Goal: Task Accomplishment & Management: Manage account settings

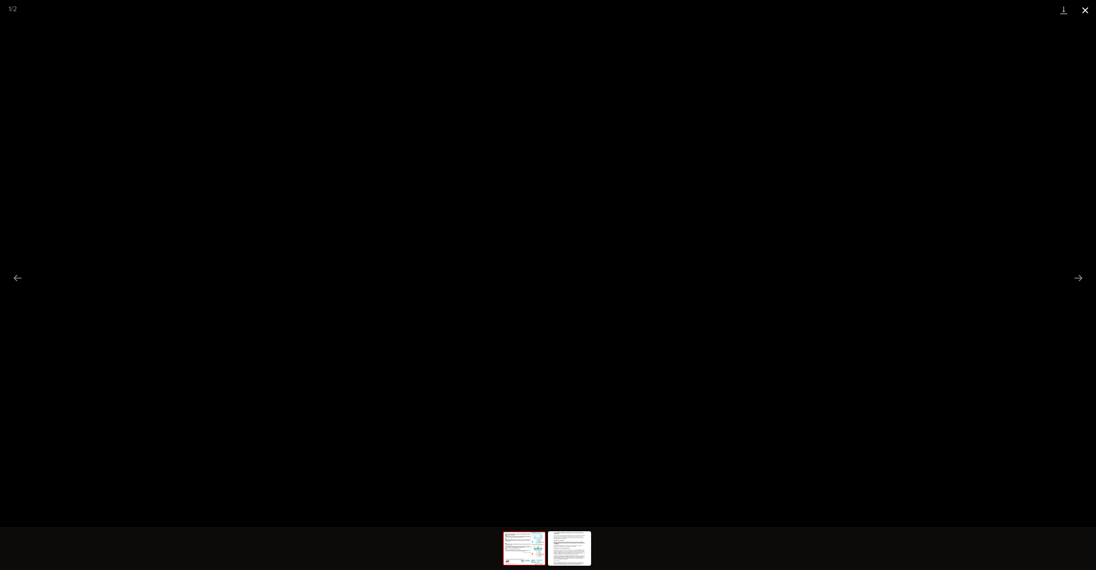
click at [1084, 10] on button "Close gallery" at bounding box center [1085, 10] width 22 height 20
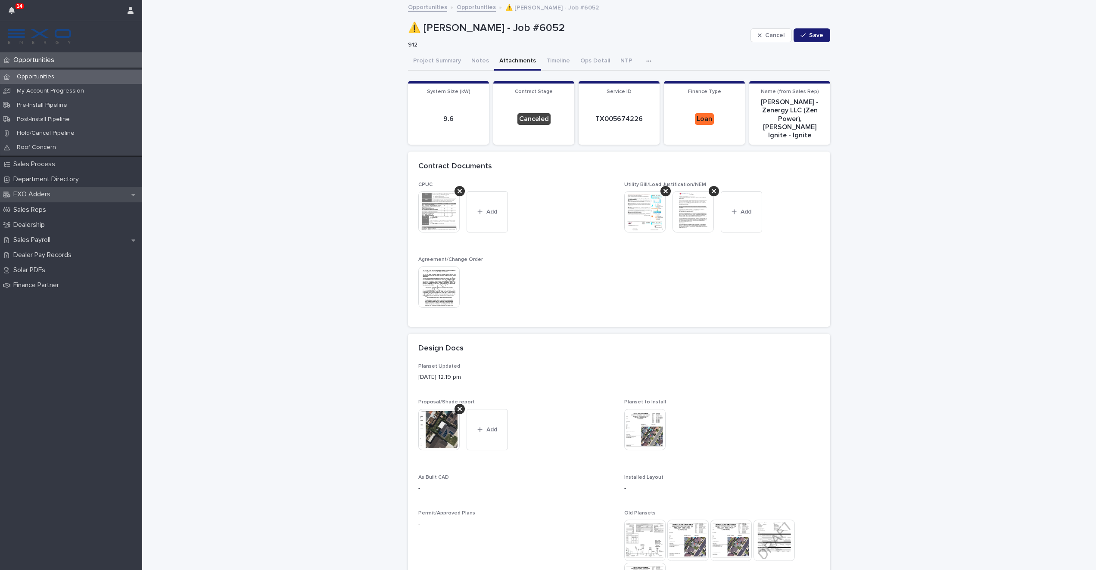
click at [79, 192] on div "EXO Adders" at bounding box center [71, 194] width 142 height 15
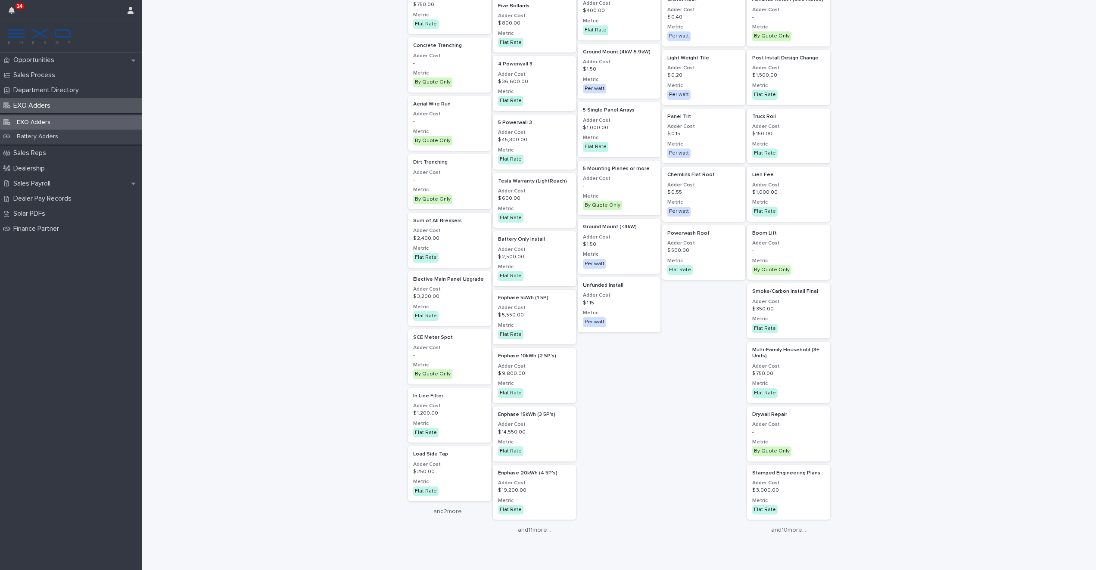
scroll to position [757, 0]
click at [792, 531] on link "and 10 more..." at bounding box center [788, 528] width 83 height 7
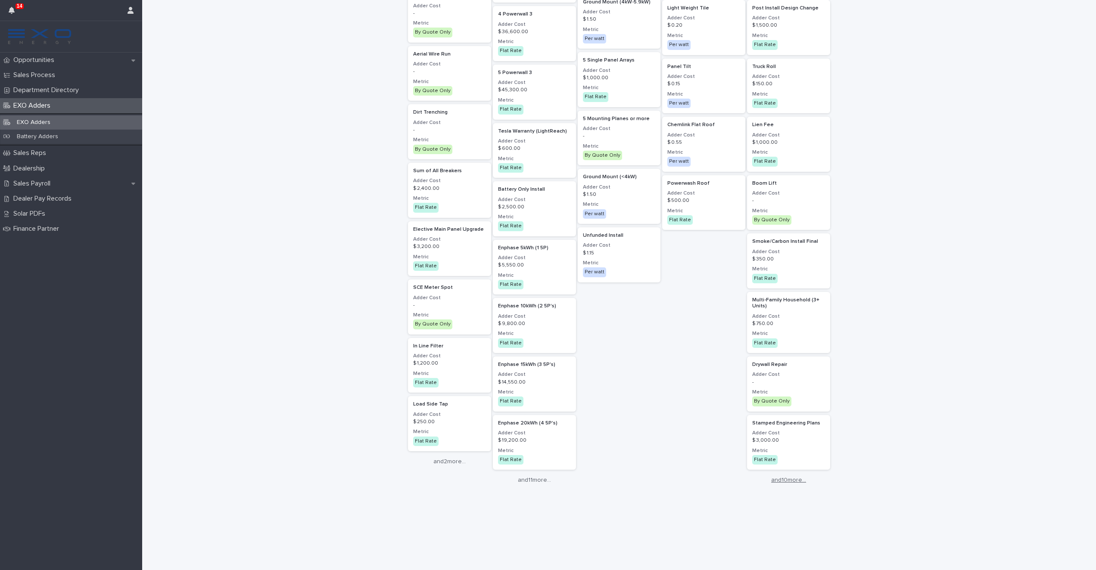
click at [784, 482] on link "and 10 more..." at bounding box center [788, 480] width 83 height 7
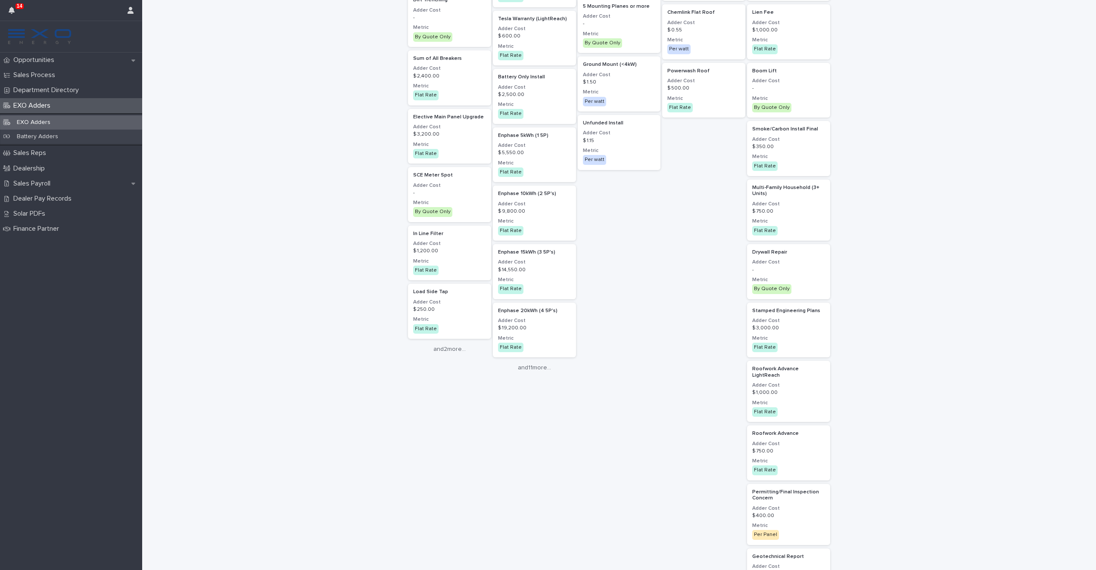
scroll to position [913, 0]
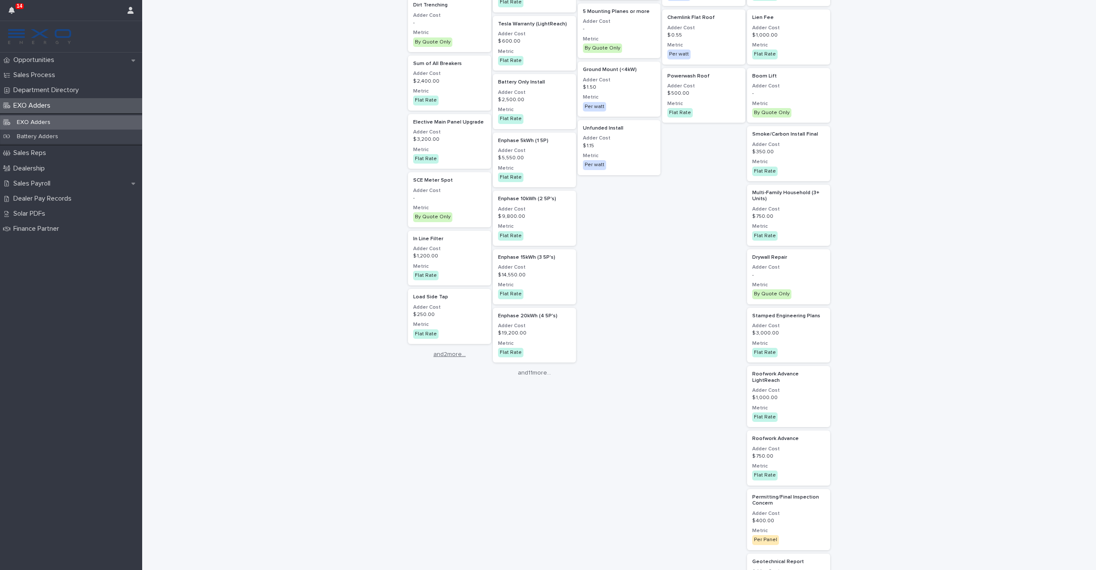
click at [455, 353] on link "and 2 more..." at bounding box center [449, 354] width 83 height 7
click at [545, 370] on link "and 11 more..." at bounding box center [534, 372] width 83 height 7
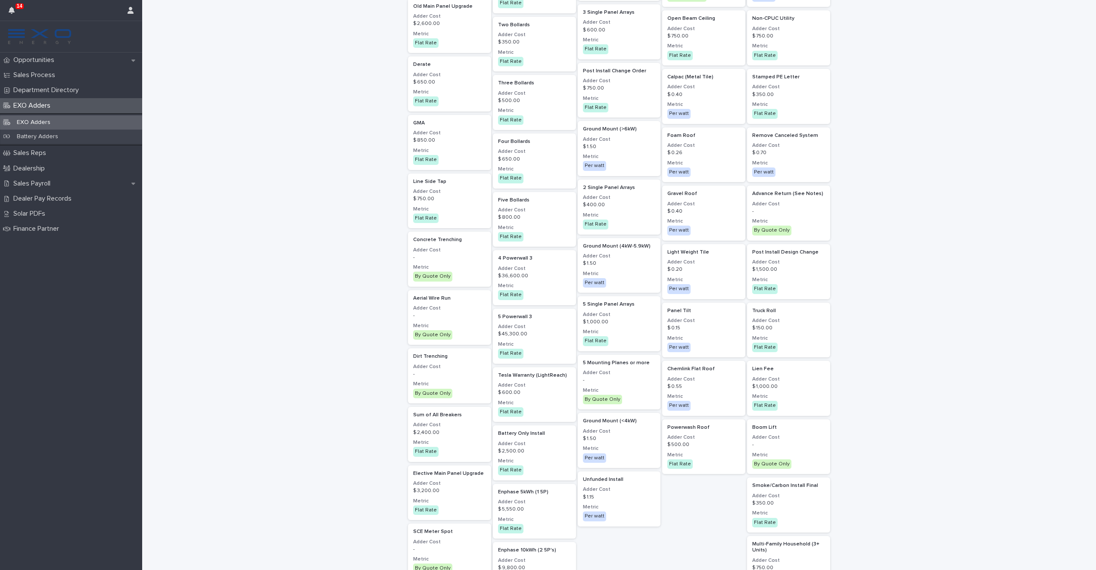
scroll to position [562, 0]
click at [333, 165] on div "Loading... Saving… Loading... Saving… EXO Adders Adder Adder Type Send to... Se…" at bounding box center [618, 442] width 953 height 2006
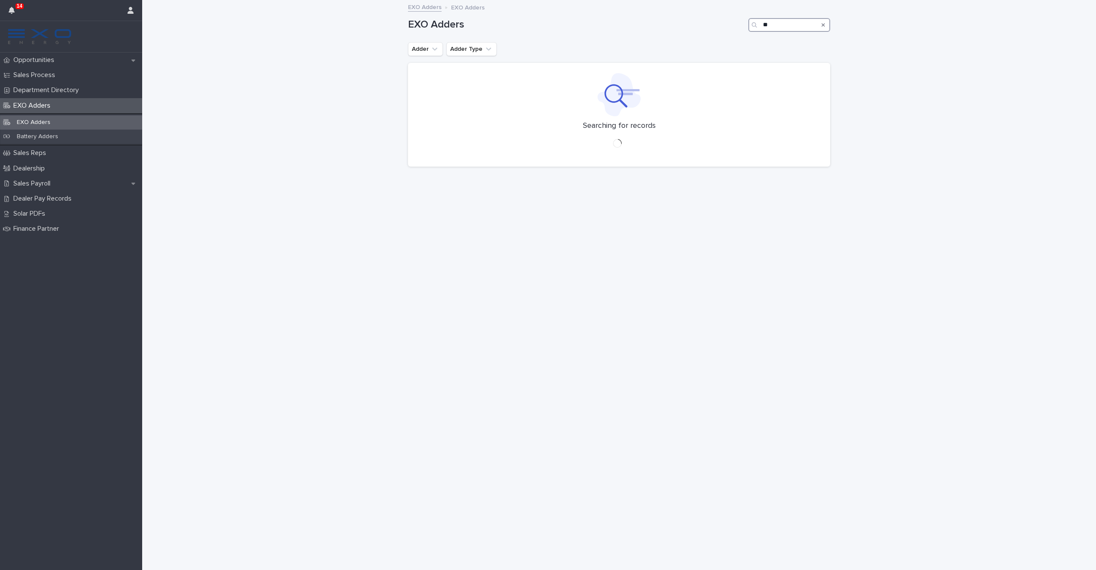
type input "*"
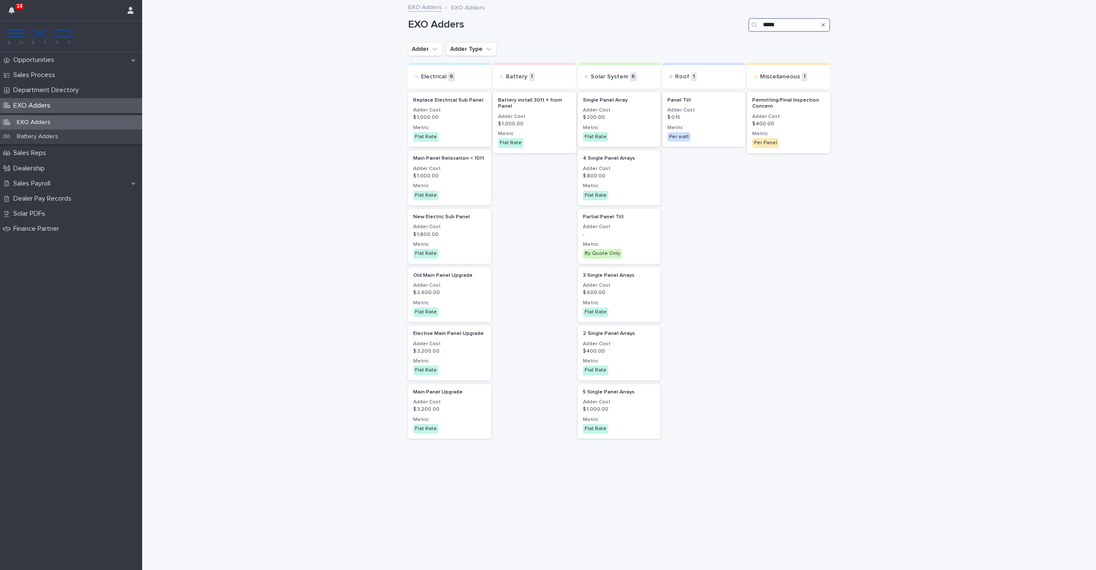
type input "*****"
click at [85, 62] on div "Opportunities" at bounding box center [71, 60] width 142 height 15
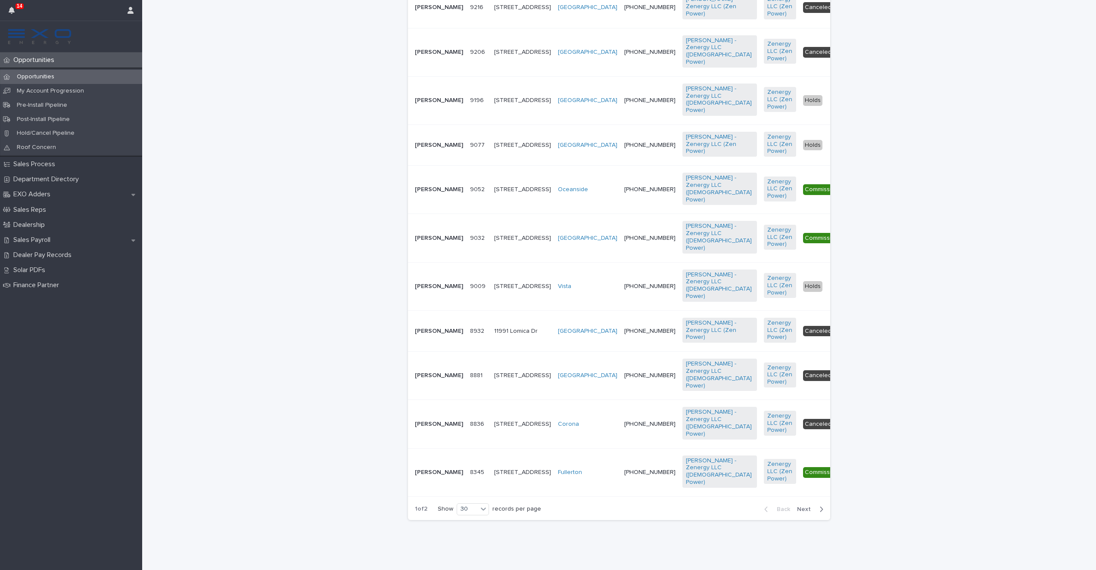
scroll to position [1535, 0]
click at [816, 509] on div "button" at bounding box center [819, 510] width 7 height 8
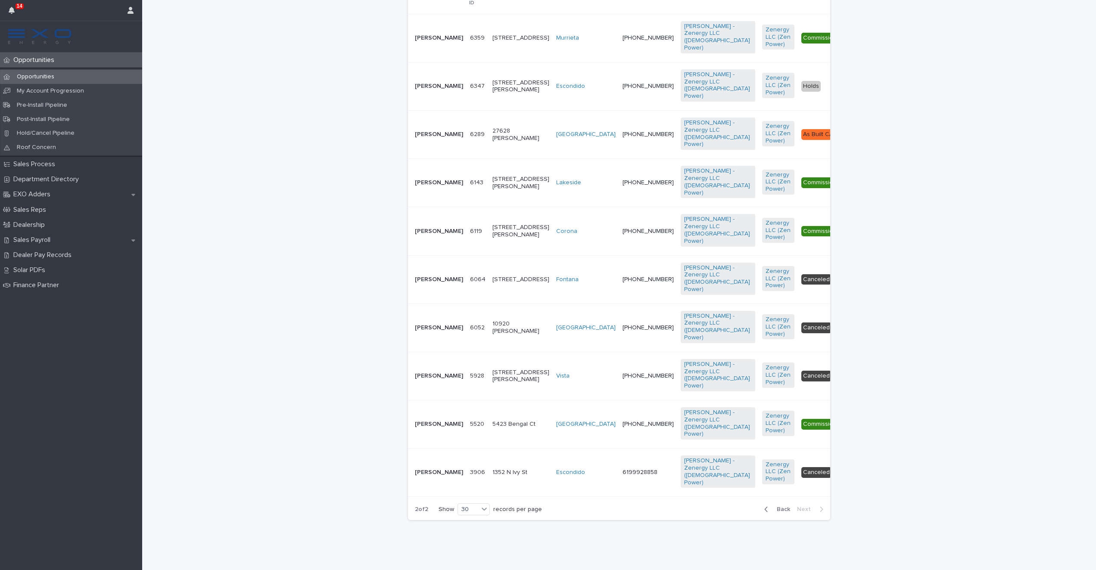
click at [424, 324] on p "[PERSON_NAME]" at bounding box center [439, 327] width 48 height 7
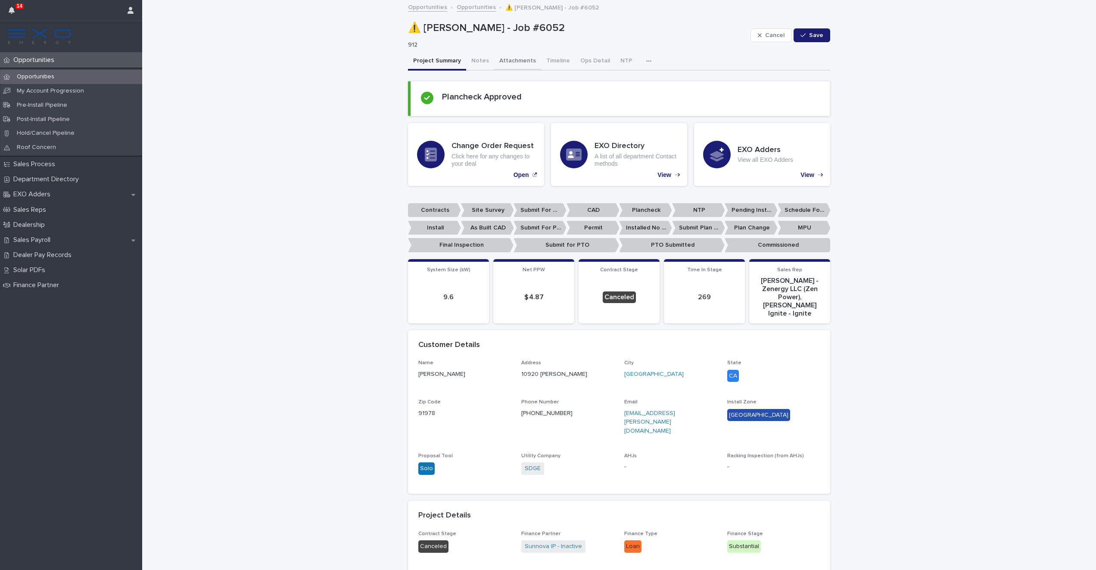
click at [512, 61] on button "Attachments" at bounding box center [517, 62] width 47 height 18
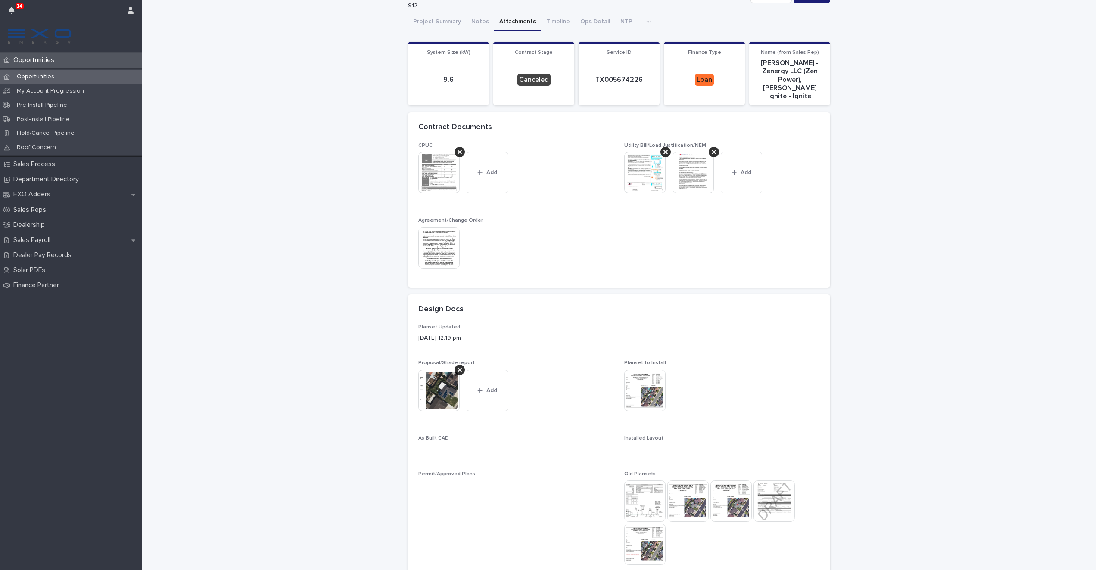
click at [430, 227] on img at bounding box center [438, 247] width 41 height 41
